Goal: Task Accomplishment & Management: Manage account settings

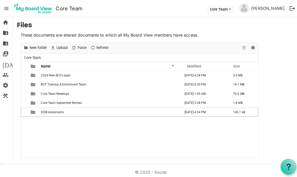
click at [58, 110] on span "DEIB statements" at bounding box center [51, 110] width 22 height 4
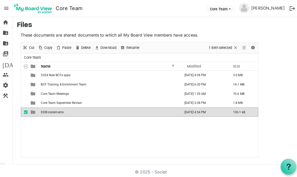
scroll to position [3, 0]
click at [32, 108] on span "is template cell column header type" at bounding box center [32, 110] width 5 height 5
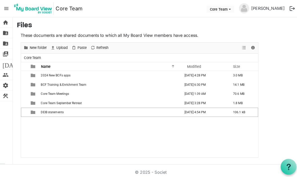
scroll to position [0, 0]
click at [211, 102] on td "September 03, 2025 3:28 PM" at bounding box center [203, 101] width 48 height 9
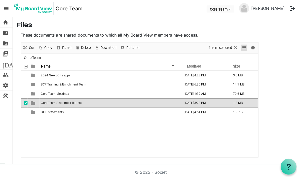
click at [242, 45] on span "View dropdownbutton" at bounding box center [240, 47] width 6 height 6
click at [274, 32] on main "Files These documents are shared documents to which all My Board View members h…" at bounding box center [155, 88] width 284 height 142
click at [23, 64] on div at bounding box center [23, 64] width 3 height 3
click at [24, 66] on span at bounding box center [26, 66] width 4 height 4
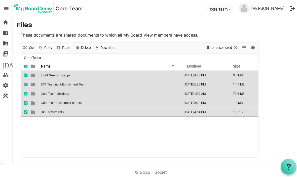
click at [25, 64] on span at bounding box center [26, 66] width 4 height 4
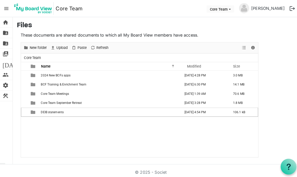
click at [62, 100] on span "Core Team September Retreat" at bounding box center [60, 101] width 40 height 4
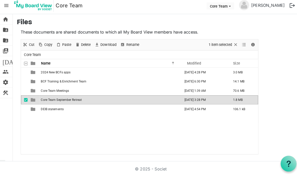
scroll to position [12, 0]
click at [80, 99] on span "Core Team September Retreat" at bounding box center [60, 101] width 40 height 4
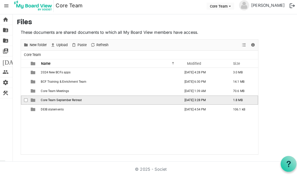
click at [62, 99] on span "Core Team September Retreat" at bounding box center [60, 101] width 40 height 4
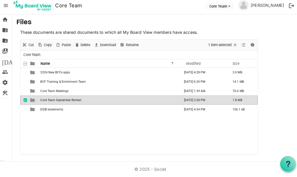
scroll to position [17, 0]
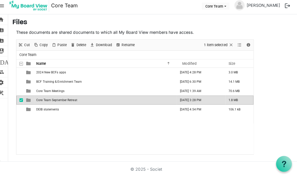
click at [29, 97] on td "is template cell column header type" at bounding box center [33, 101] width 12 height 9
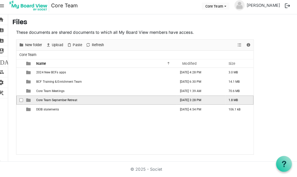
click at [39, 97] on td "Core Team September Retreat" at bounding box center [109, 101] width 140 height 9
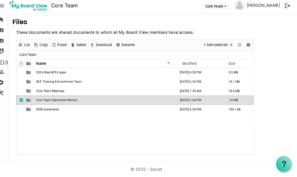
click at [47, 99] on span "Core Team September Retreat" at bounding box center [60, 101] width 40 height 4
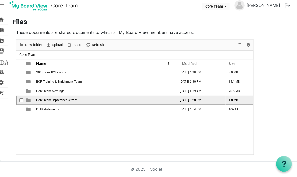
click at [44, 97] on td "Core Team September Retreat" at bounding box center [109, 101] width 140 height 9
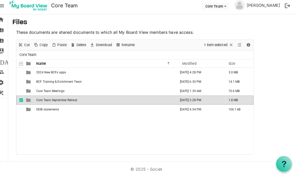
click at [201, 97] on td "September 03, 2025 3:28 PM" at bounding box center [203, 101] width 48 height 9
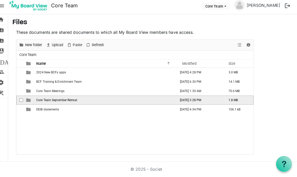
click at [204, 97] on td "September 03, 2025 3:28 PM" at bounding box center [203, 101] width 48 height 9
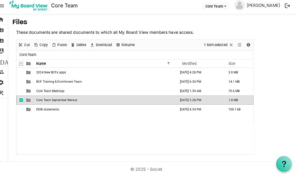
click at [202, 97] on td "September 03, 2025 3:28 PM" at bounding box center [203, 101] width 48 height 9
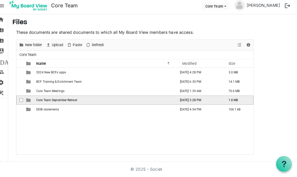
click at [77, 97] on td "Core Team September Retreat" at bounding box center [109, 101] width 140 height 9
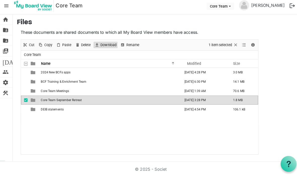
click at [104, 44] on span "Download" at bounding box center [106, 47] width 17 height 6
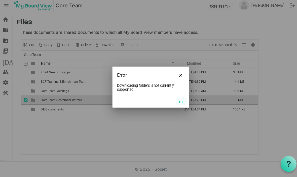
click at [182, 101] on button "OK" at bounding box center [178, 102] width 11 height 7
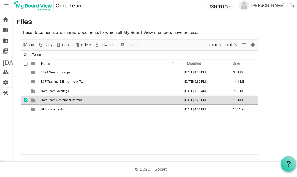
click at [215, 97] on td "September 03, 2025 3:28 PM" at bounding box center [203, 101] width 48 height 9
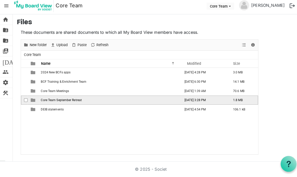
click at [24, 99] on span "checkbox" at bounding box center [26, 101] width 4 height 4
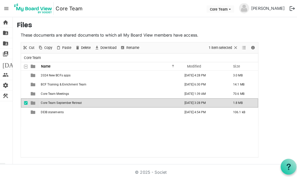
scroll to position [0, 0]
click at [8, 8] on span "menu" at bounding box center [7, 9] width 10 height 10
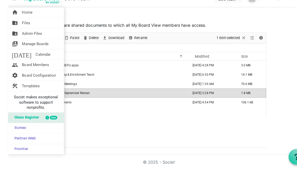
scroll to position [3, 0]
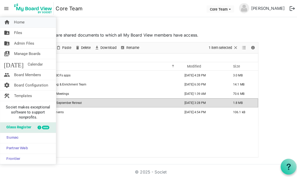
click at [21, 19] on span "Home" at bounding box center [19, 22] width 10 height 10
click at [10, 17] on link "home Home" at bounding box center [27, 22] width 55 height 10
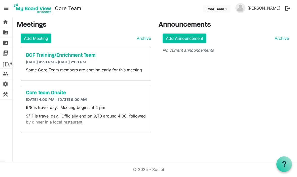
click at [28, 21] on h3 "Meetings" at bounding box center [84, 25] width 134 height 9
click at [7, 29] on span "folder_shared" at bounding box center [6, 32] width 6 height 10
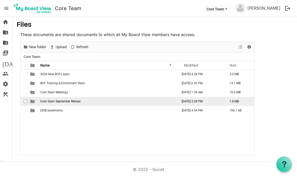
click at [50, 103] on td "Core Team September Retreat" at bounding box center [109, 101] width 140 height 9
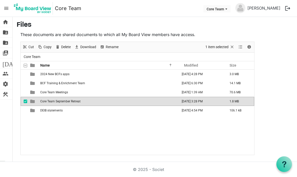
click at [8, 8] on span "menu" at bounding box center [7, 9] width 10 height 10
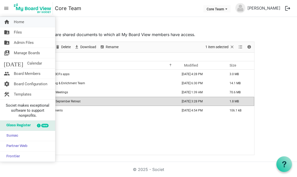
click at [9, 22] on span "home" at bounding box center [7, 22] width 6 height 10
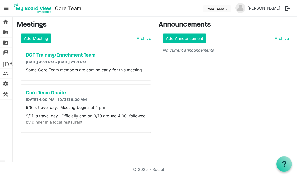
scroll to position [17, 0]
click at [6, 93] on span "construction" at bounding box center [6, 94] width 6 height 10
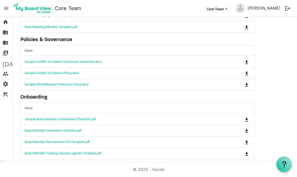
scroll to position [64, 0]
click at [9, 83] on link "settings Board Configuration" at bounding box center [6, 84] width 12 height 10
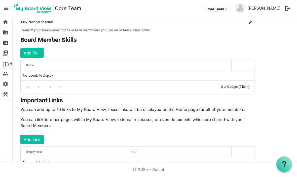
scroll to position [1, 0]
click at [3, 74] on span "people" at bounding box center [6, 73] width 6 height 10
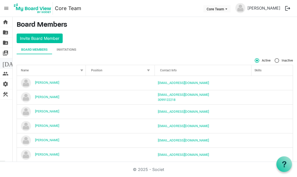
click at [7, 61] on span "[DATE]" at bounding box center [12, 63] width 19 height 10
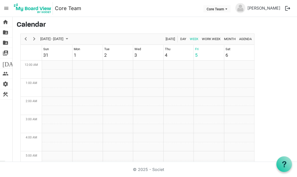
scroll to position [163, 0]
click at [8, 52] on span "switch_account" at bounding box center [6, 53] width 6 height 10
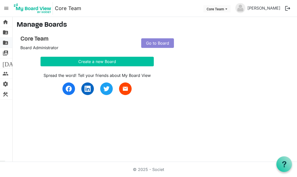
click at [10, 44] on link "folder_shared Admin Files" at bounding box center [6, 42] width 12 height 10
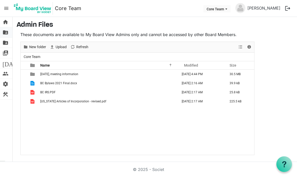
click at [4, 33] on span "folder_shared" at bounding box center [6, 32] width 6 height 10
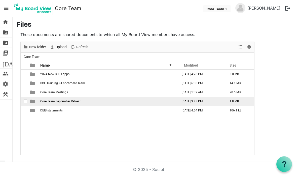
click at [25, 99] on div "checkbox" at bounding box center [27, 101] width 6 height 5
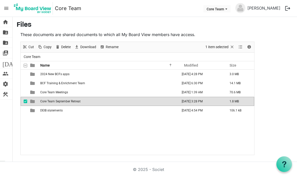
click at [51, 103] on td "Core Team September Retreat" at bounding box center [109, 101] width 140 height 9
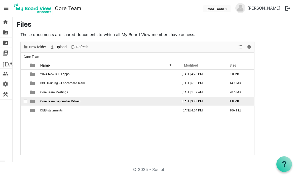
click at [24, 101] on span "checkbox" at bounding box center [26, 101] width 4 height 4
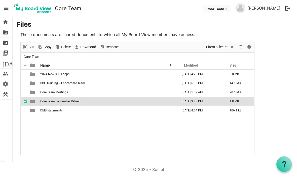
click at [49, 102] on span "Core Team September Retreat" at bounding box center [60, 101] width 40 height 4
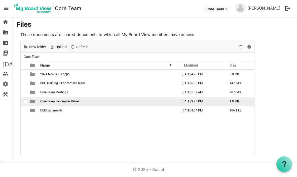
click at [25, 104] on td "checkbox" at bounding box center [24, 101] width 7 height 9
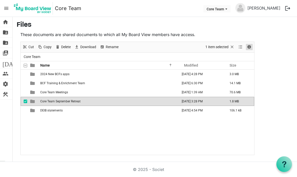
click at [251, 50] on span "Details" at bounding box center [249, 47] width 6 height 6
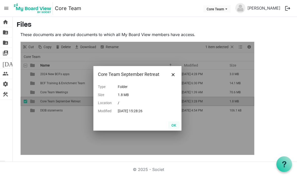
click at [175, 125] on button "OK" at bounding box center [173, 124] width 11 height 7
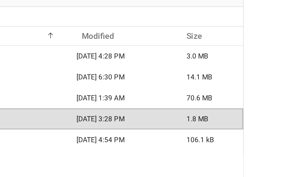
click at [179, 97] on td "September 03, 2025 3:28 PM" at bounding box center [203, 101] width 48 height 9
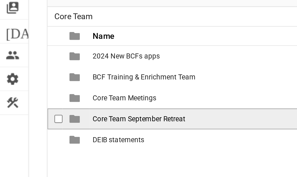
click at [45, 99] on span "Core Team September Retreat" at bounding box center [60, 101] width 40 height 4
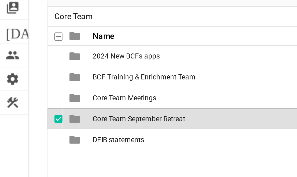
click at [45, 99] on span "Core Team September Retreat" at bounding box center [60, 101] width 40 height 4
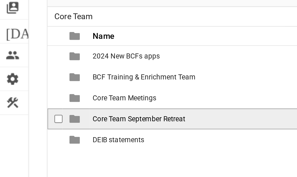
click at [43, 99] on span "Core Team September Retreat" at bounding box center [60, 101] width 40 height 4
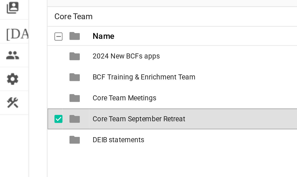
click at [49, 99] on span "Core Team September Retreat" at bounding box center [60, 101] width 40 height 4
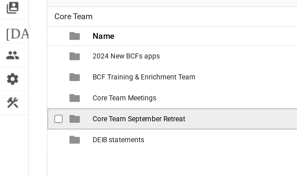
click at [51, 99] on span "Core Team September Retreat" at bounding box center [60, 101] width 40 height 4
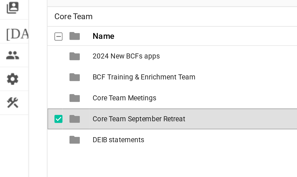
click at [32, 99] on span "is template cell column header type" at bounding box center [32, 101] width 5 height 5
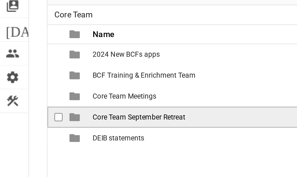
click at [32, 99] on span "is template cell column header type" at bounding box center [32, 101] width 5 height 5
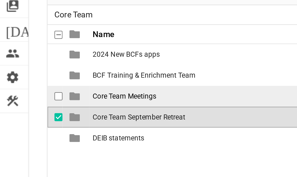
click at [50, 90] on span "Core Team Meetings" at bounding box center [54, 92] width 28 height 4
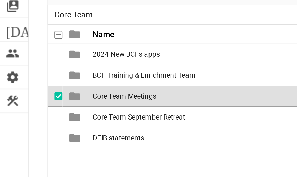
click at [49, 90] on span "Core Team Meetings" at bounding box center [54, 92] width 28 height 4
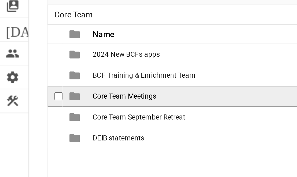
click at [47, 90] on span "Core Team Meetings" at bounding box center [54, 92] width 28 height 4
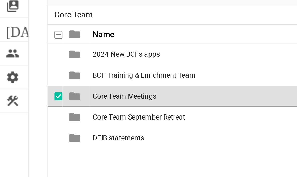
click at [47, 90] on span "Core Team Meetings" at bounding box center [54, 92] width 28 height 4
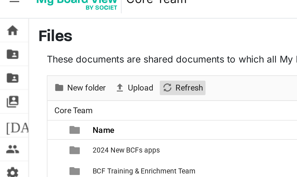
click at [72, 44] on span "Refresh" at bounding box center [73, 47] width 6 height 6
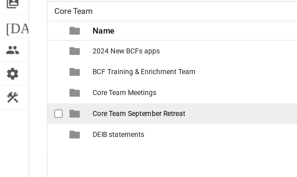
click at [26, 99] on span "checkbox" at bounding box center [26, 101] width 4 height 4
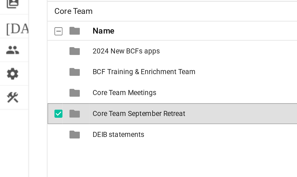
click at [64, 99] on span "Core Team September Retreat" at bounding box center [60, 101] width 40 height 4
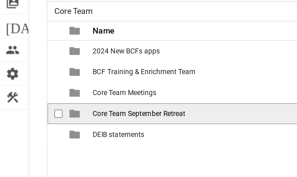
click at [64, 99] on span "Core Team September Retreat" at bounding box center [60, 101] width 40 height 4
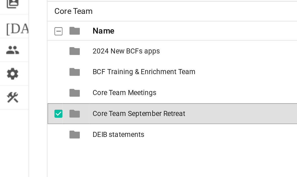
click at [33, 99] on span "is template cell column header type" at bounding box center [32, 101] width 5 height 5
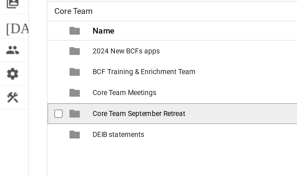
click at [25, 99] on span "checkbox" at bounding box center [26, 101] width 4 height 4
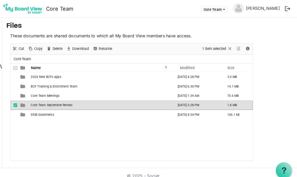
click at [282, 7] on button "logout" at bounding box center [287, 8] width 11 height 11
